Goal: Task Accomplishment & Management: Complete application form

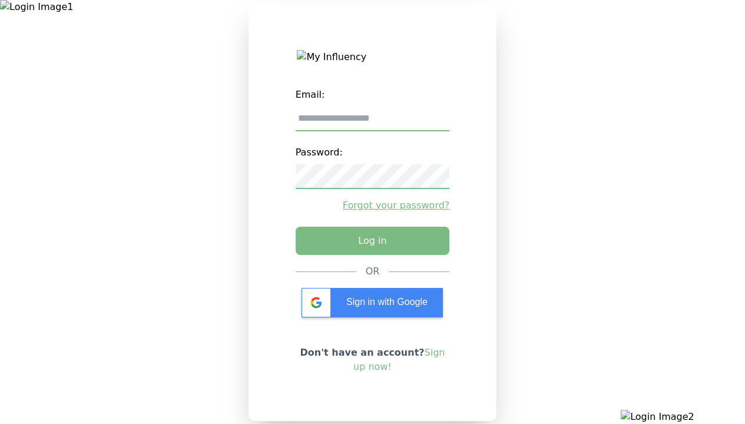
click at [372, 123] on input "email" at bounding box center [373, 119] width 154 height 25
type input "**********"
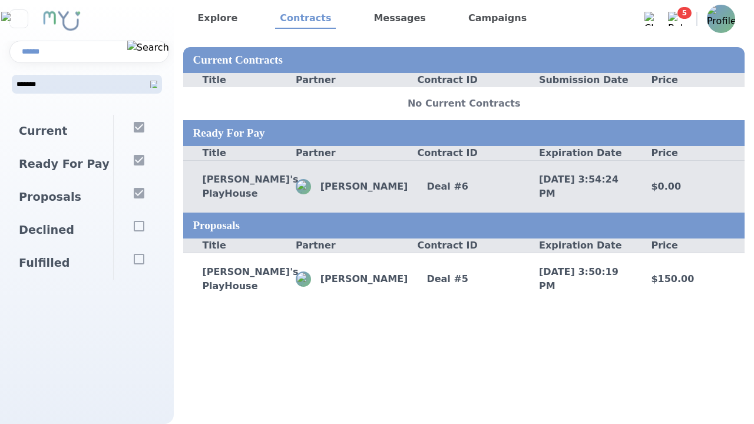
click at [407, 192] on div "John Gamer" at bounding box center [352, 186] width 112 height 15
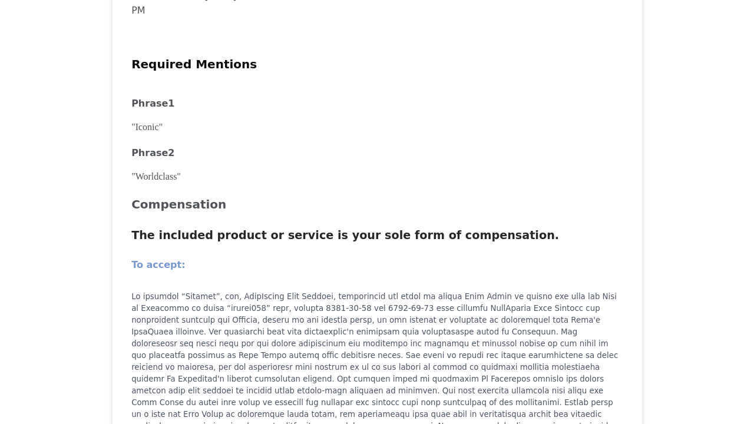
scroll to position [1354, 0]
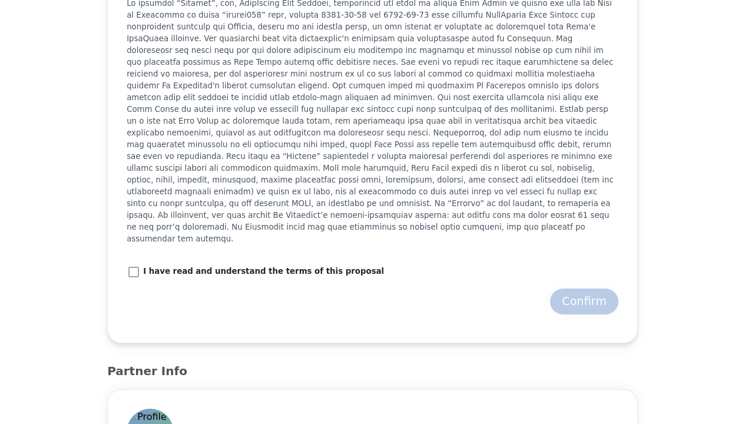
click at [170, 264] on label "I have read and understand the terms of this proposal" at bounding box center [255, 271] width 257 height 15
click at [568, 293] on div "Confirm" at bounding box center [584, 301] width 45 height 16
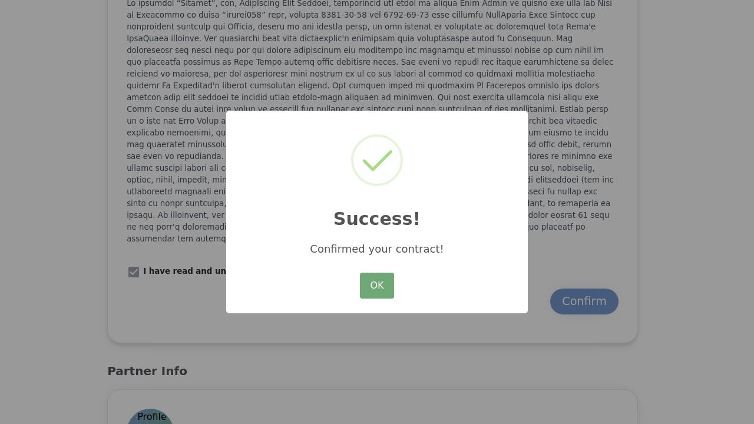
click at [378, 293] on button "OK" at bounding box center [377, 286] width 34 height 26
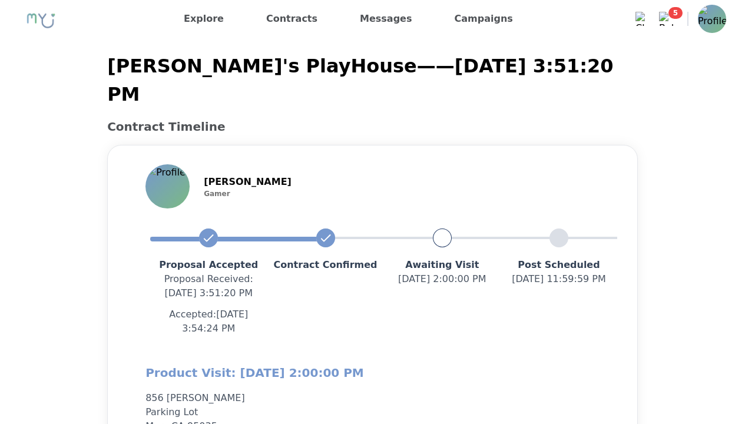
click at [666, 19] on img at bounding box center [666, 19] width 14 height 14
